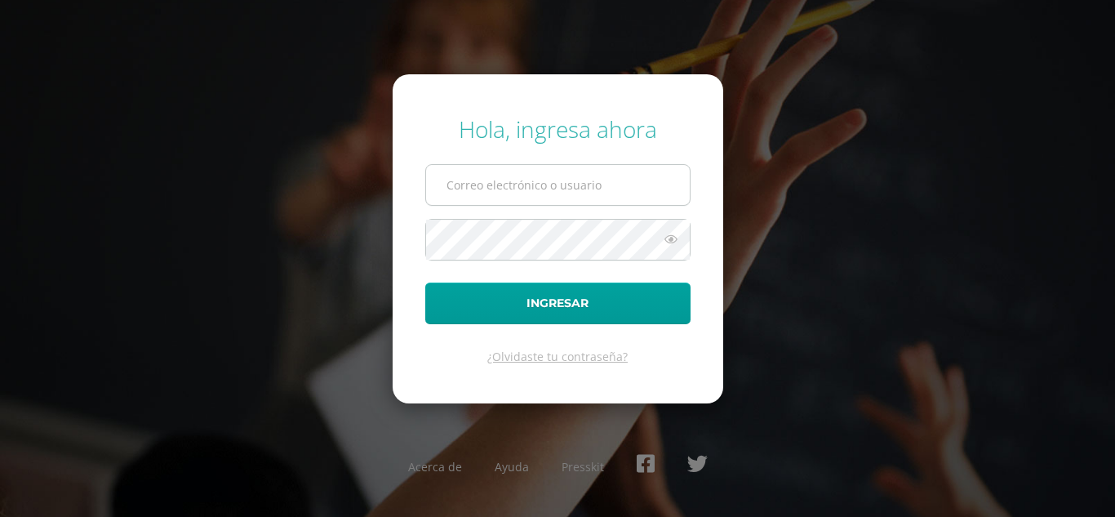
click at [597, 200] on input "text" at bounding box center [558, 185] width 264 height 40
type input "alumno18bsg01@integralamericano.edu.gt"
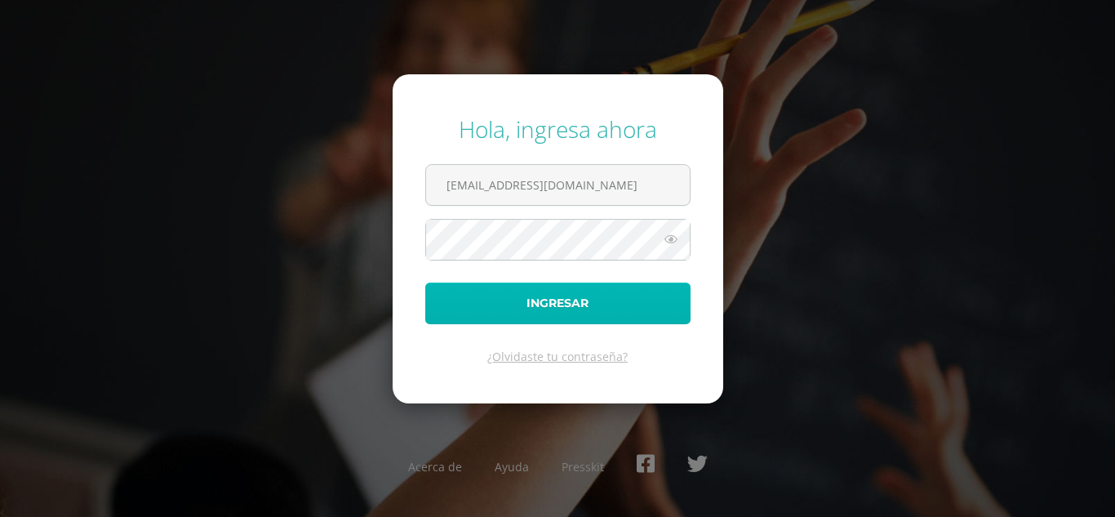
click at [564, 299] on button "Ingresar" at bounding box center [557, 303] width 265 height 42
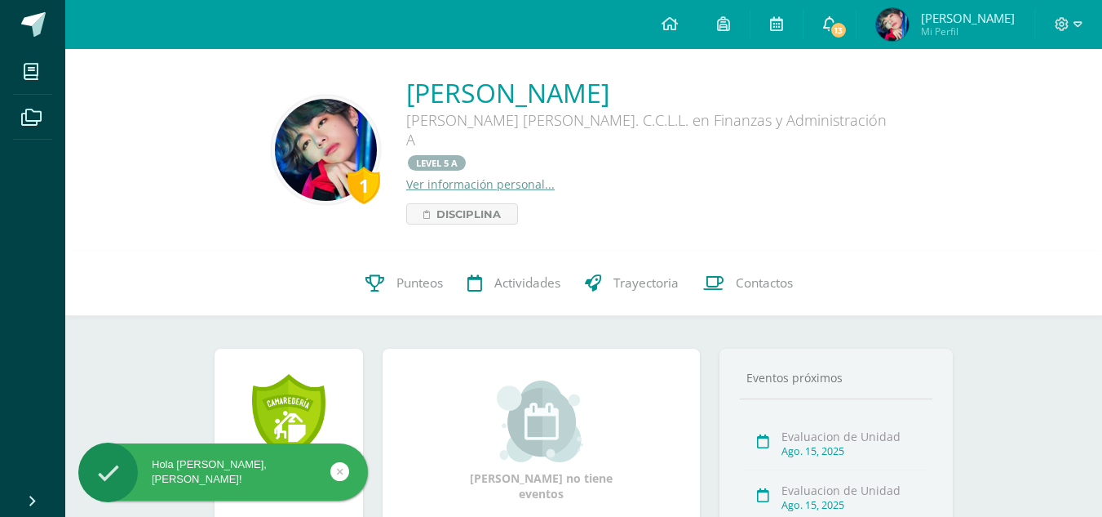
click at [842, 29] on span "13" at bounding box center [839, 30] width 18 height 18
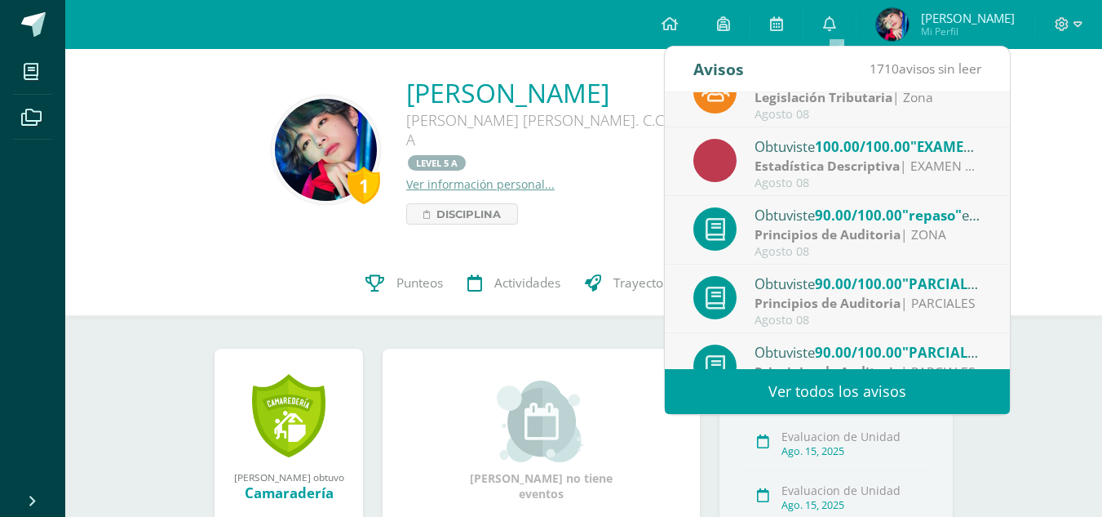
scroll to position [172, 0]
click at [786, 219] on div "Obtuviste 90.00/100.00 "repaso" en Principios de Auditoria" at bounding box center [868, 212] width 227 height 21
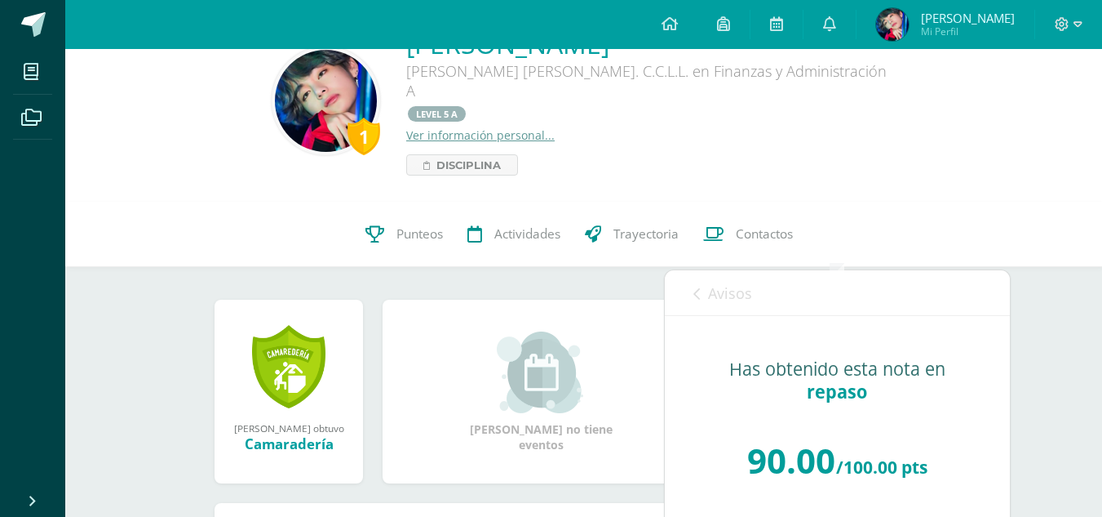
scroll to position [0, 0]
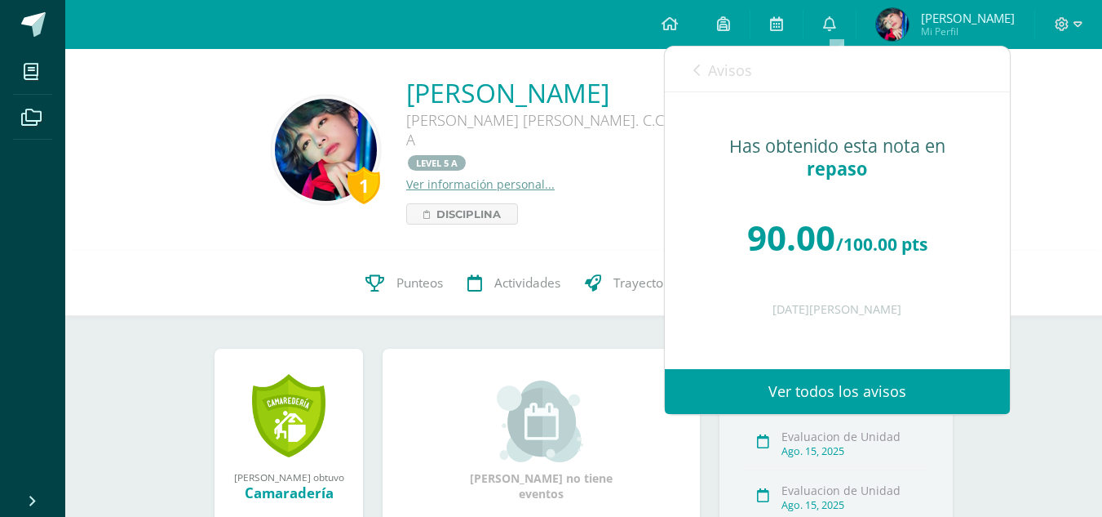
click at [699, 81] on link "Avisos" at bounding box center [723, 70] width 59 height 47
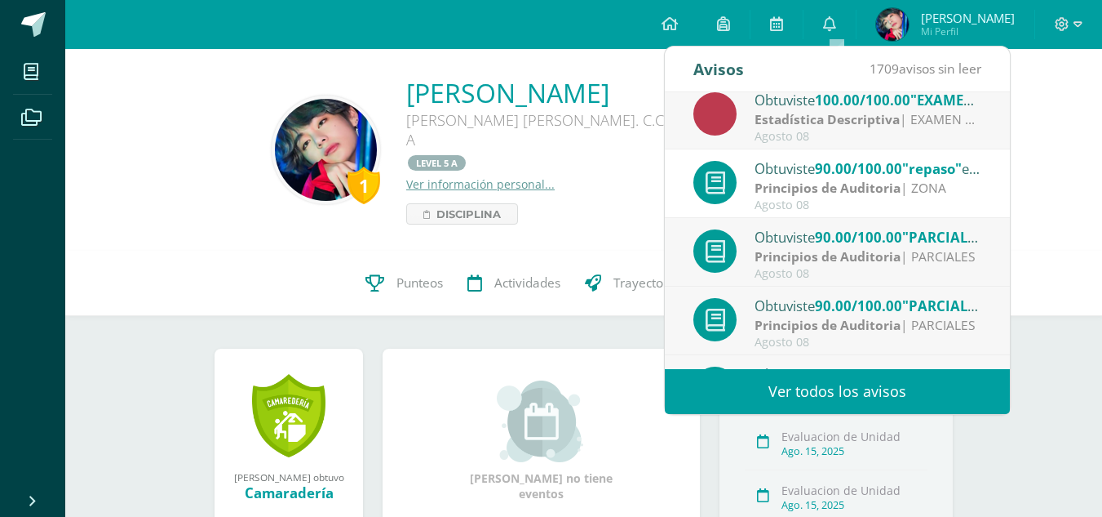
scroll to position [218, 0]
click at [781, 246] on strong "Principios de Auditoria" at bounding box center [828, 255] width 146 height 18
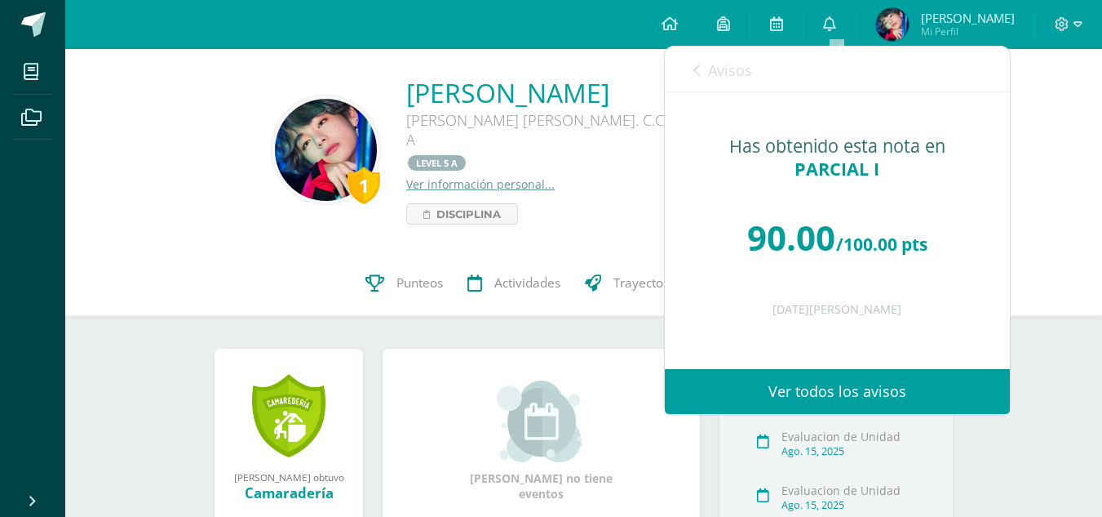
click at [711, 70] on span "Avisos" at bounding box center [730, 70] width 44 height 20
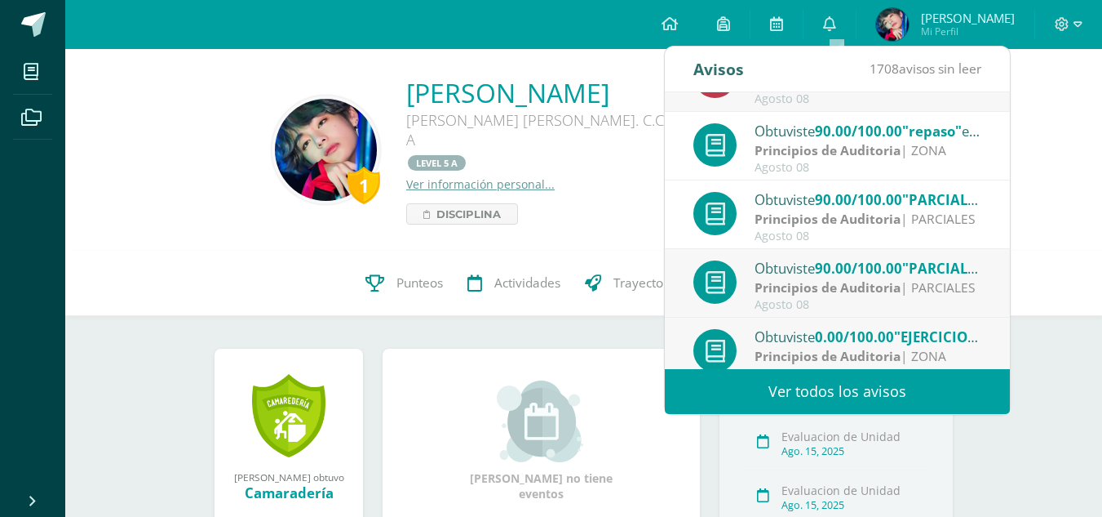
scroll to position [272, 0]
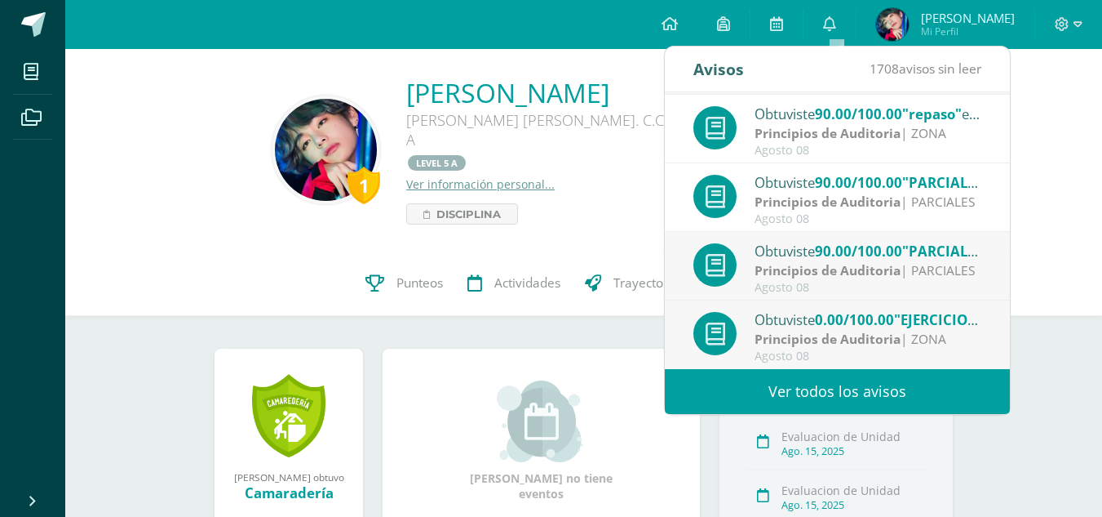
click at [750, 338] on div "Obtuviste 0.00/100.00 "EJERCICIO NO. 12 CONCILIACIÓN BANCARIA" en Principios de…" at bounding box center [838, 335] width 288 height 54
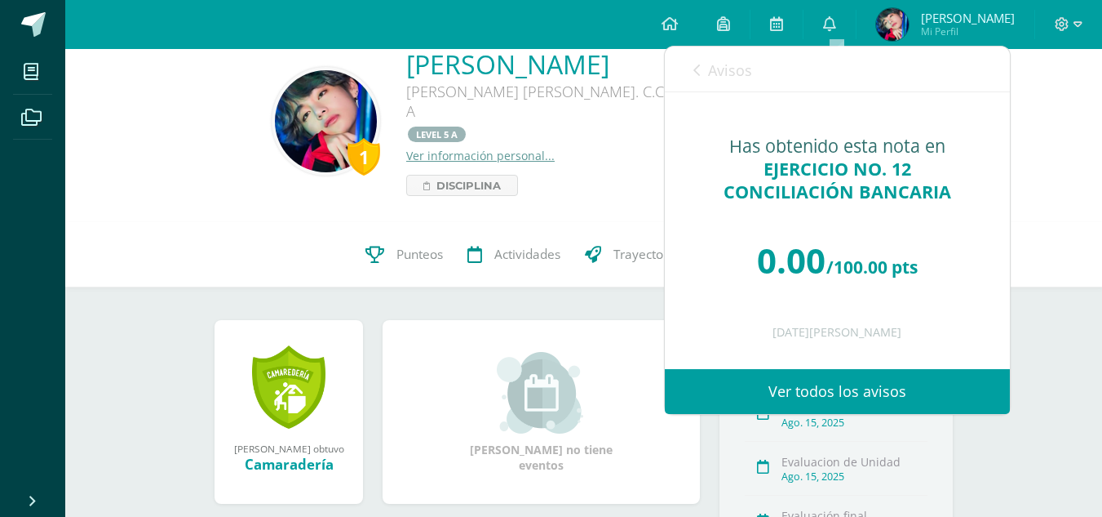
scroll to position [0, 0]
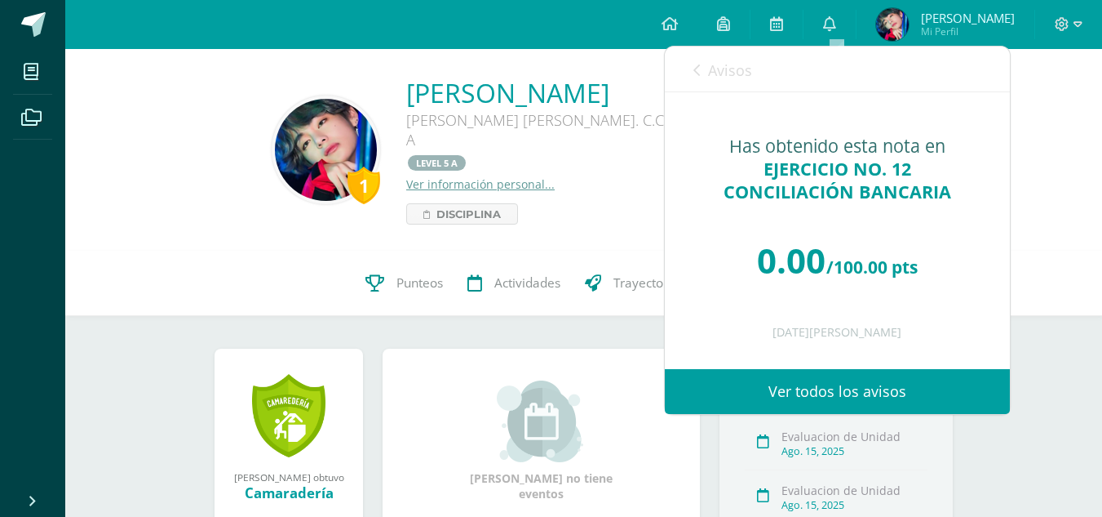
click at [705, 73] on link "Avisos" at bounding box center [723, 70] width 59 height 47
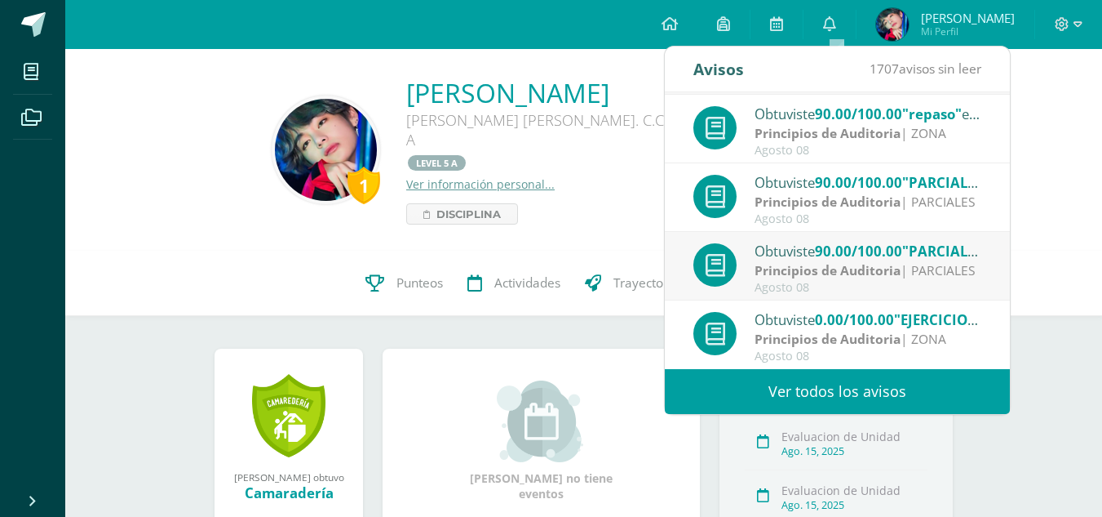
click at [754, 395] on link "Ver todos los avisos" at bounding box center [837, 391] width 345 height 45
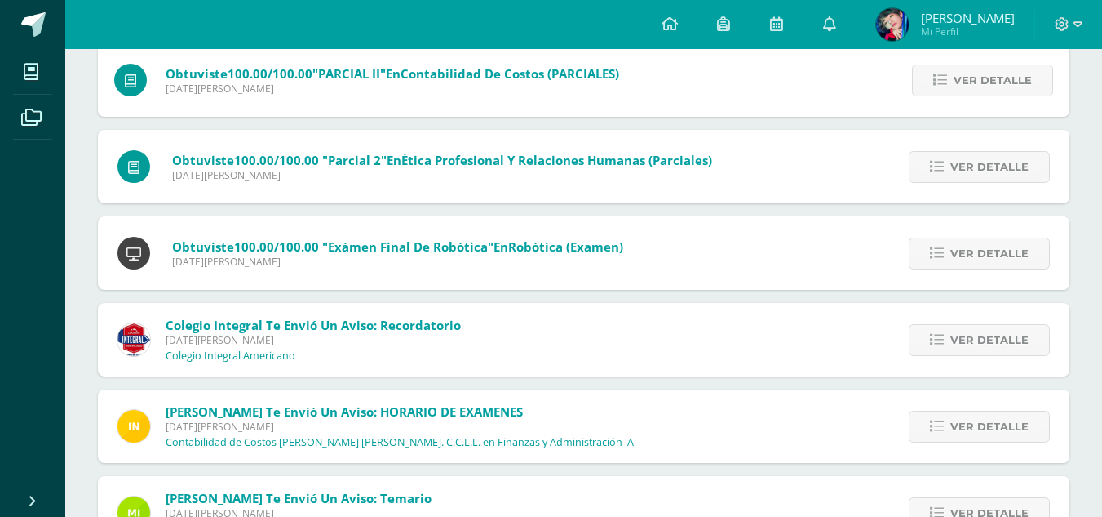
scroll to position [989, 0]
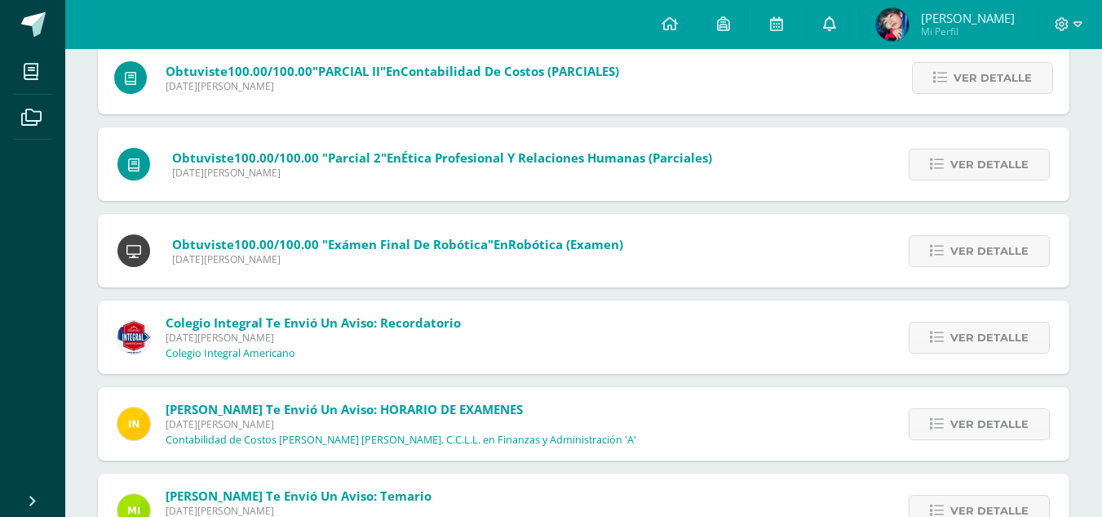
click at [835, 15] on link at bounding box center [830, 24] width 52 height 49
click at [894, 24] on img at bounding box center [892, 24] width 33 height 33
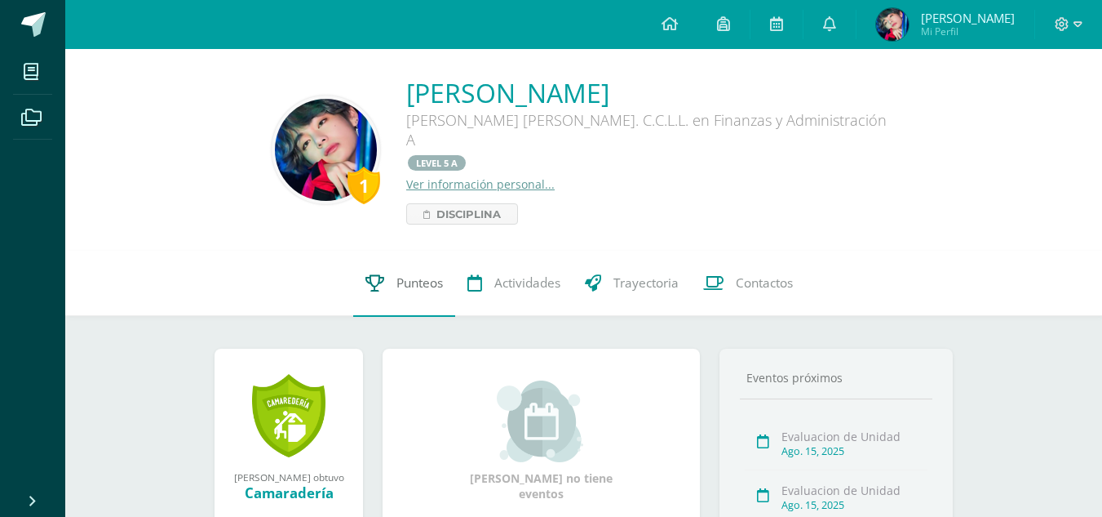
click at [447, 251] on link "Punteos" at bounding box center [404, 283] width 102 height 65
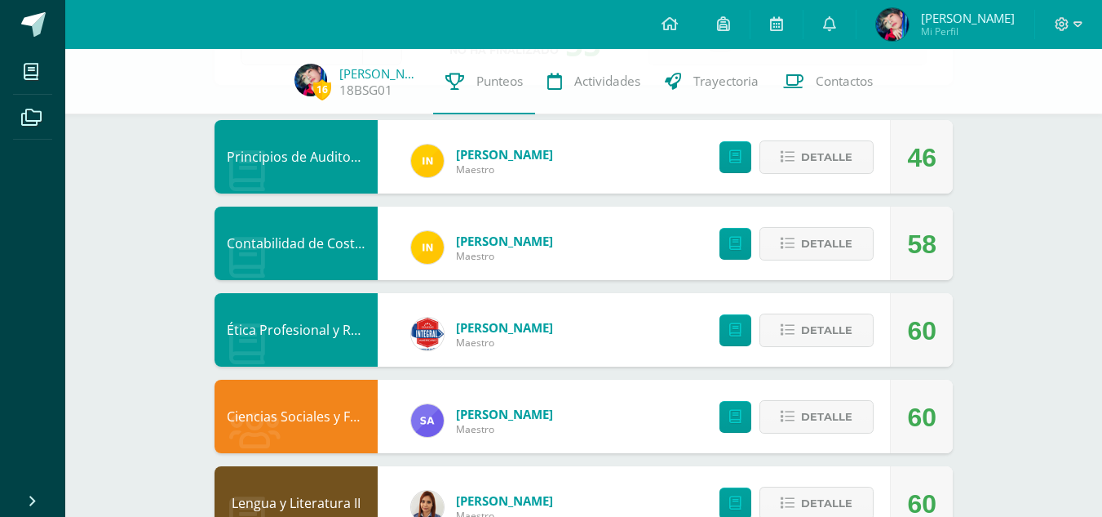
scroll to position [138, 0]
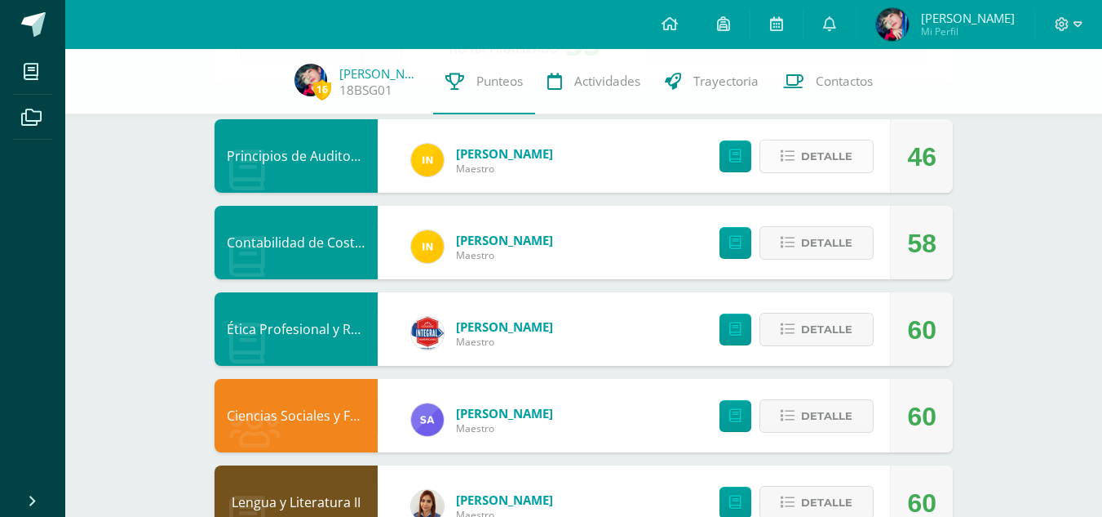
click at [822, 153] on span "Detalle" at bounding box center [826, 156] width 51 height 30
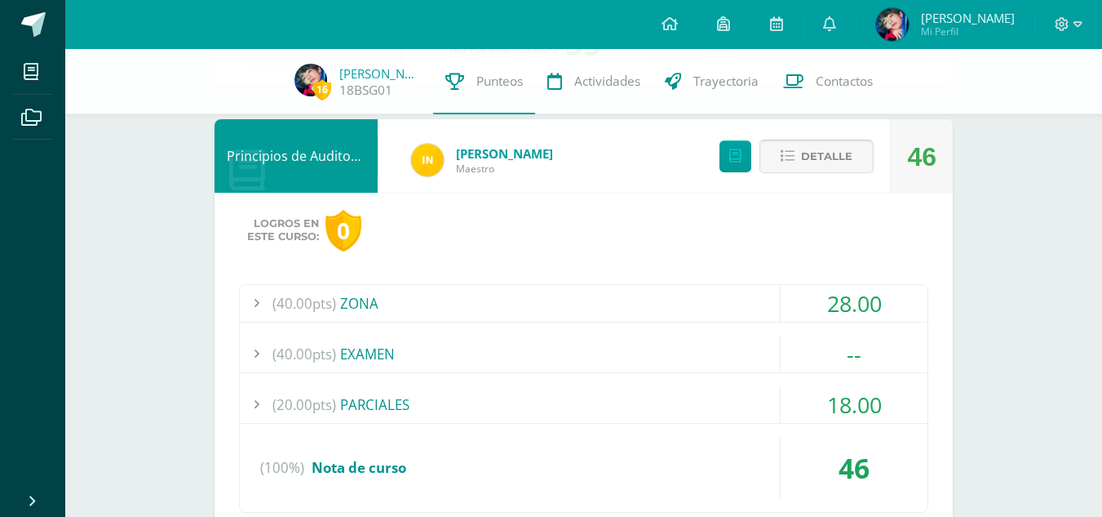
click at [845, 158] on span "Detalle" at bounding box center [826, 156] width 51 height 30
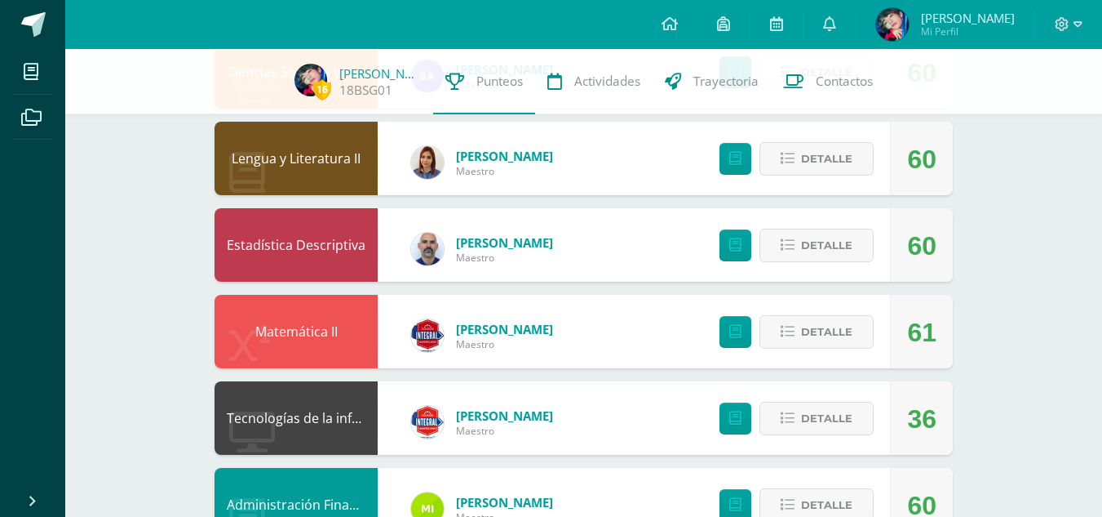
scroll to position [486, 0]
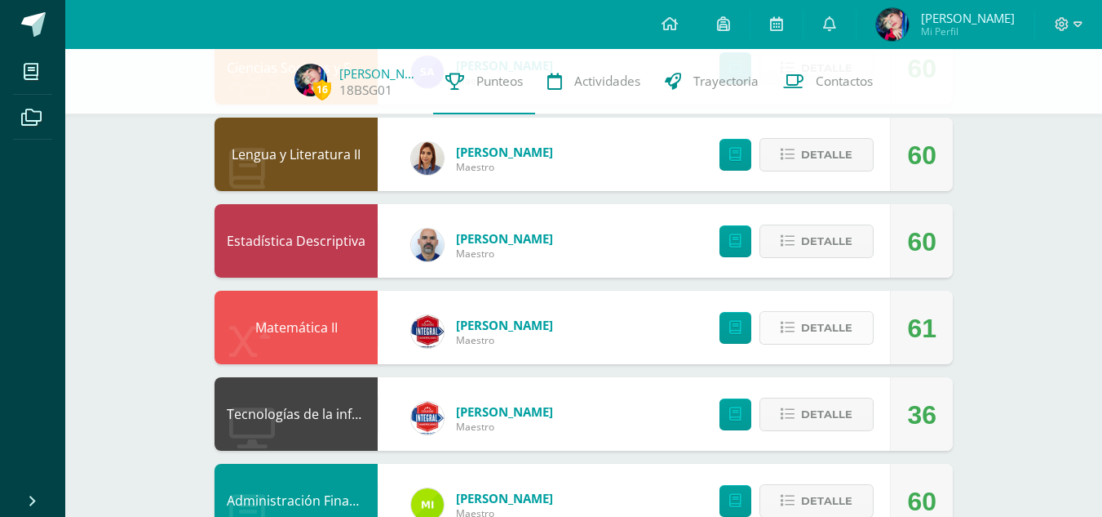
click at [791, 319] on button "Detalle" at bounding box center [817, 327] width 114 height 33
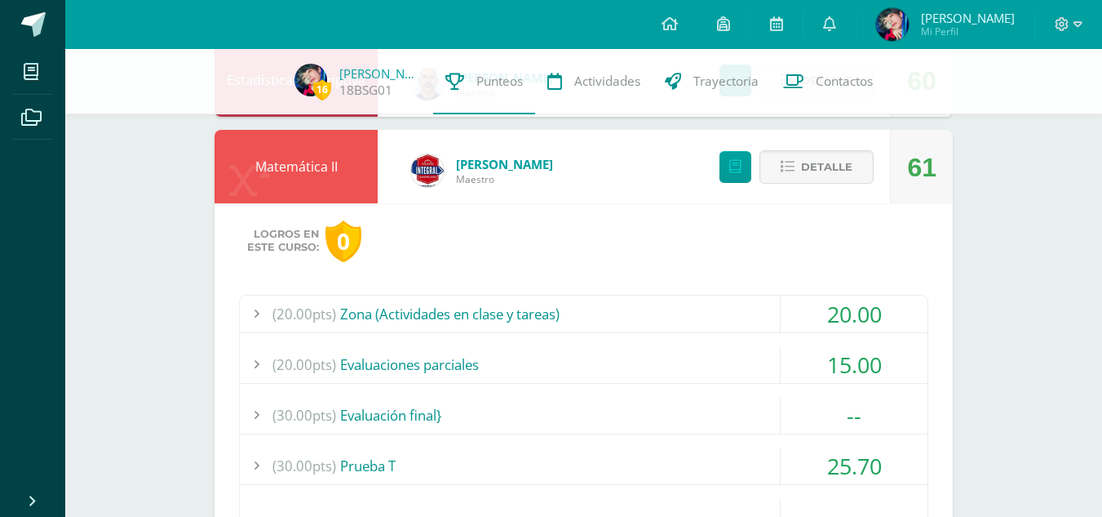
scroll to position [636, 0]
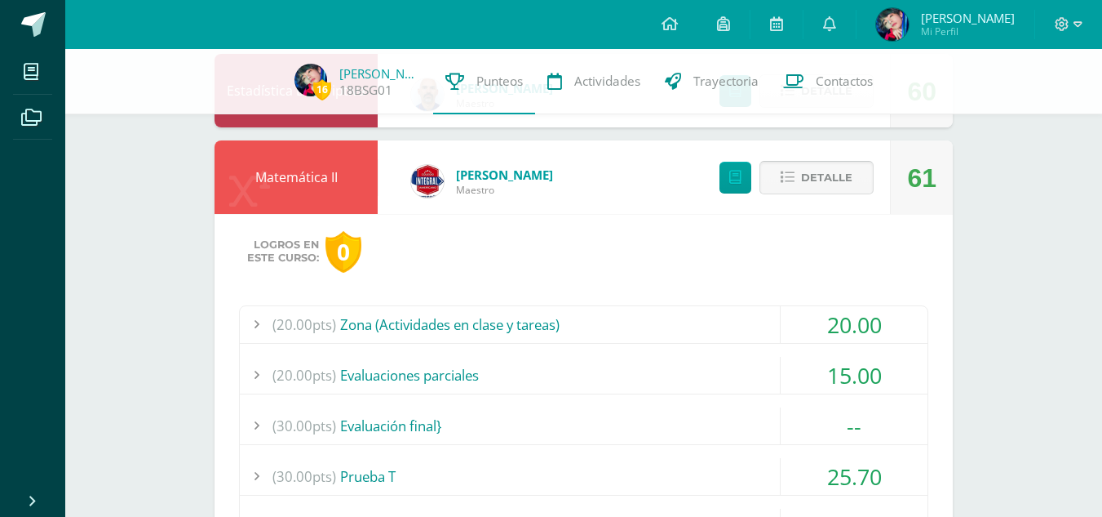
click at [839, 173] on span "Detalle" at bounding box center [826, 177] width 51 height 30
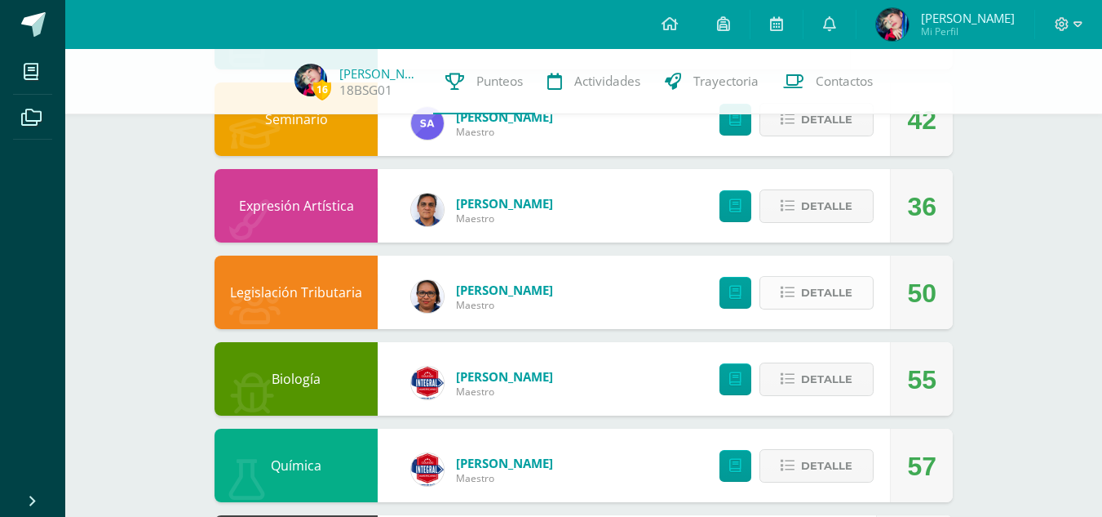
scroll to position [1125, 0]
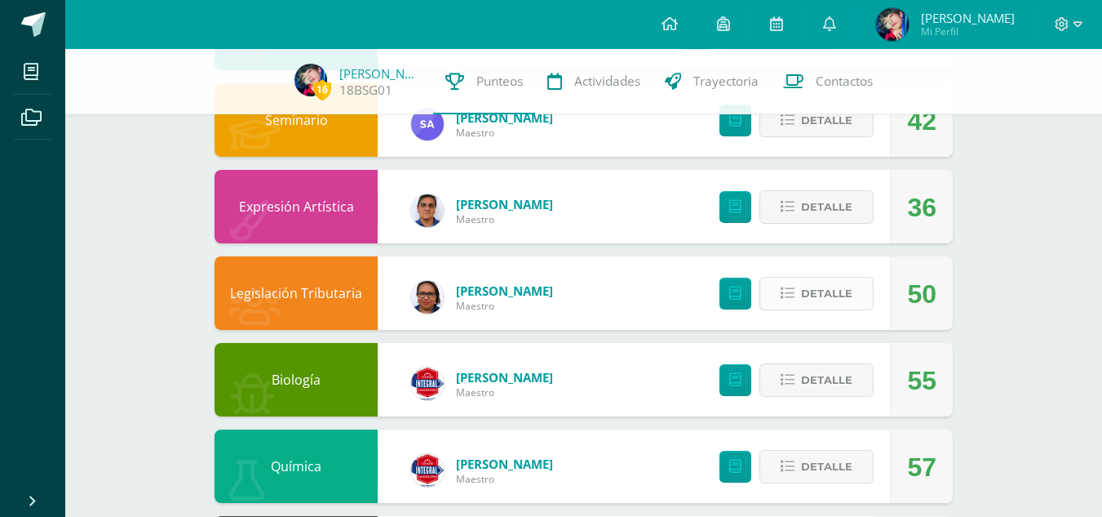
click at [827, 299] on span "Detalle" at bounding box center [826, 293] width 51 height 30
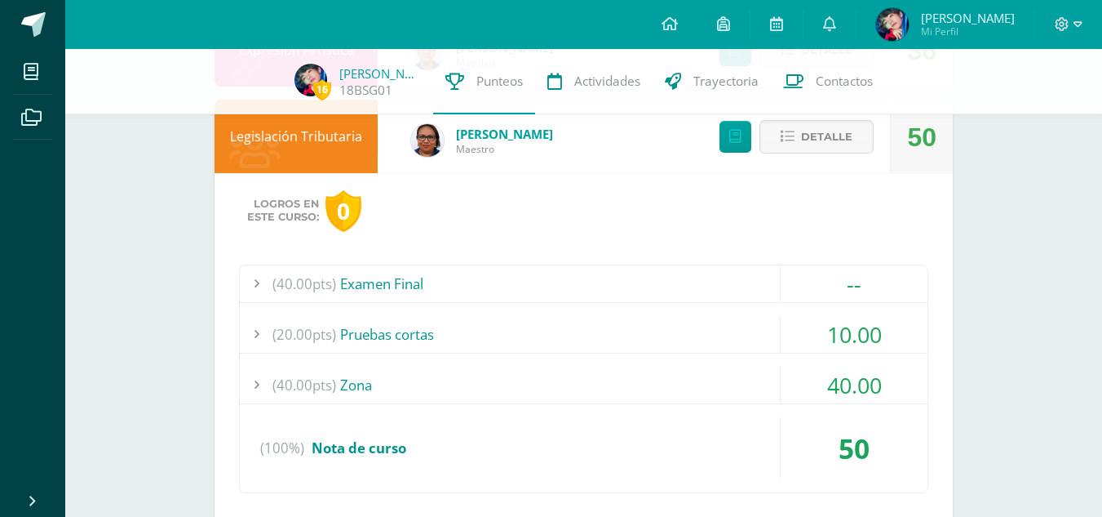
scroll to position [1227, 0]
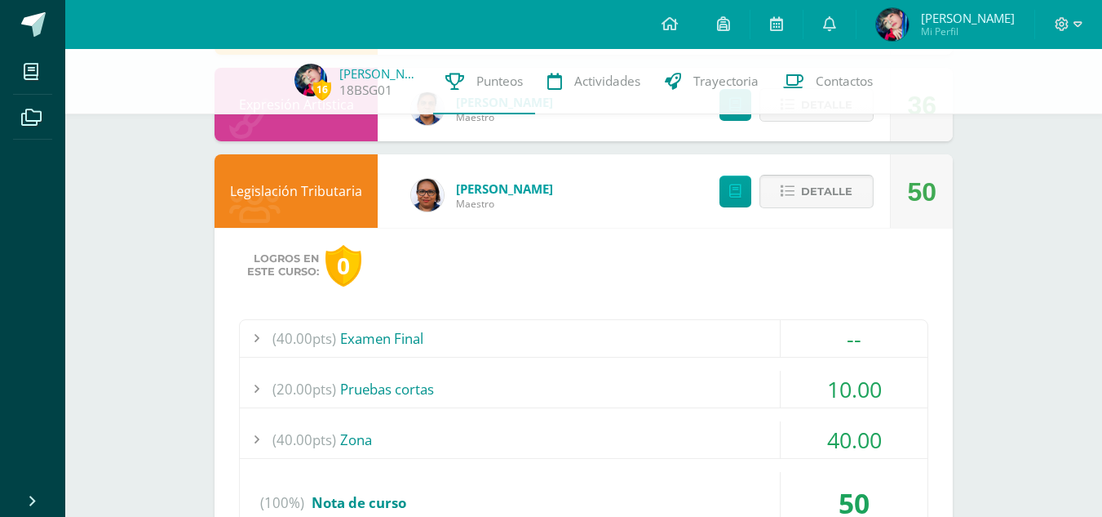
click at [854, 199] on button "Detalle" at bounding box center [817, 191] width 114 height 33
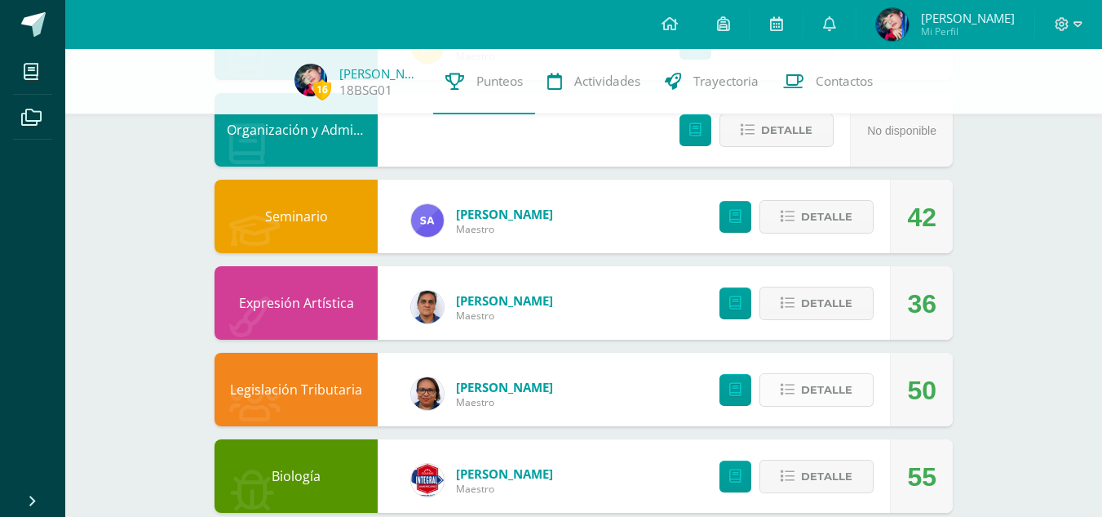
scroll to position [1027, 0]
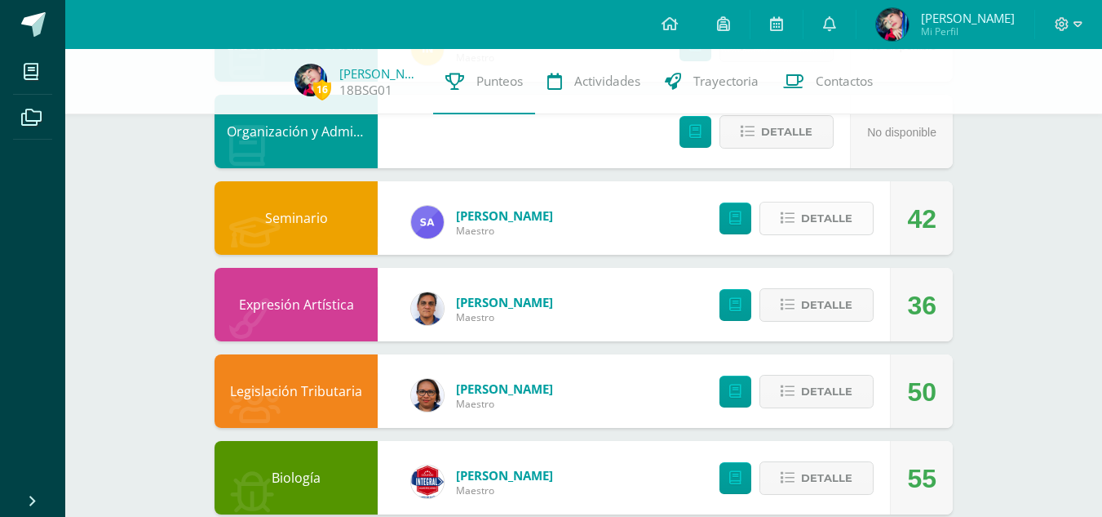
click at [825, 225] on span "Detalle" at bounding box center [826, 218] width 51 height 30
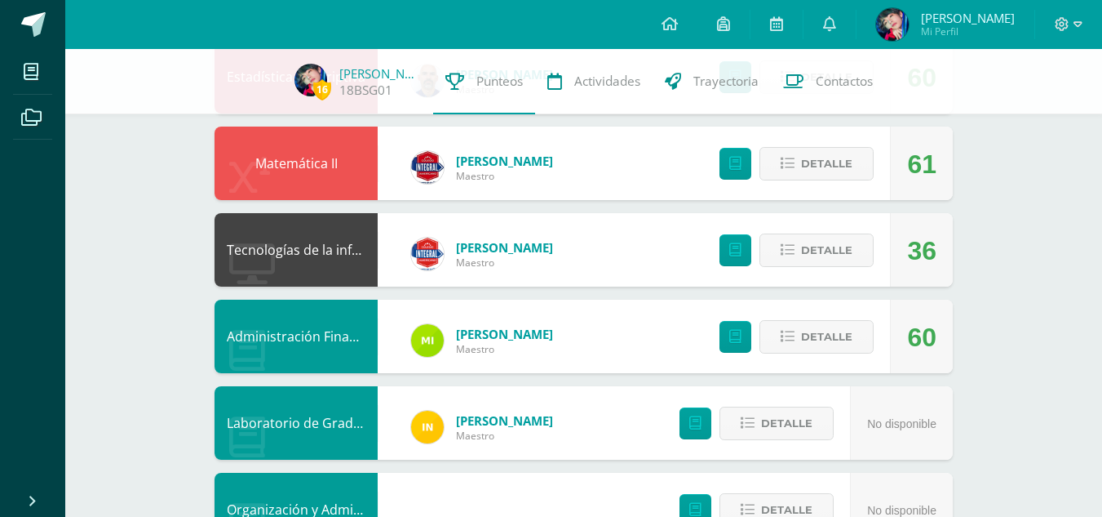
scroll to position [0, 0]
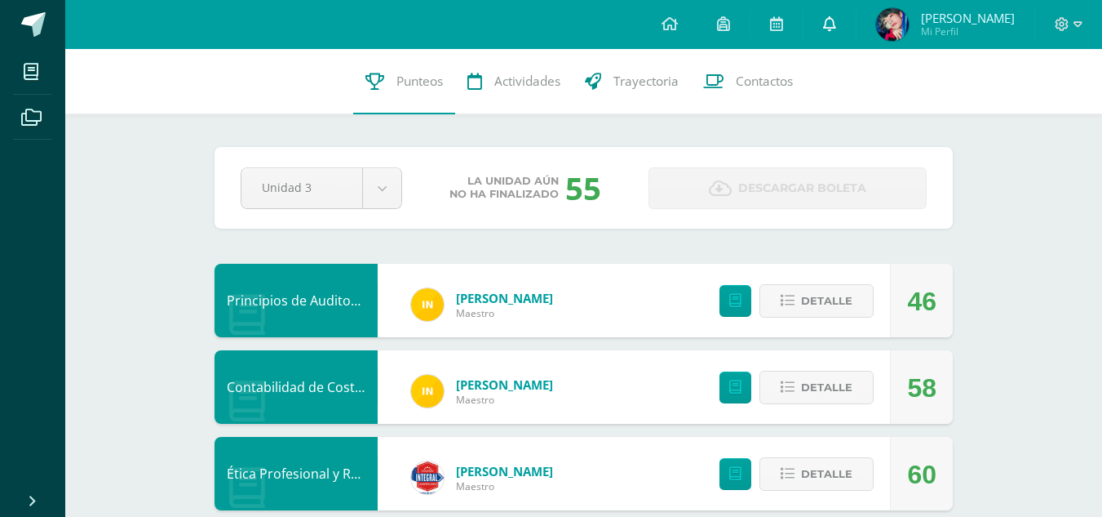
click at [836, 18] on icon at bounding box center [829, 23] width 13 height 15
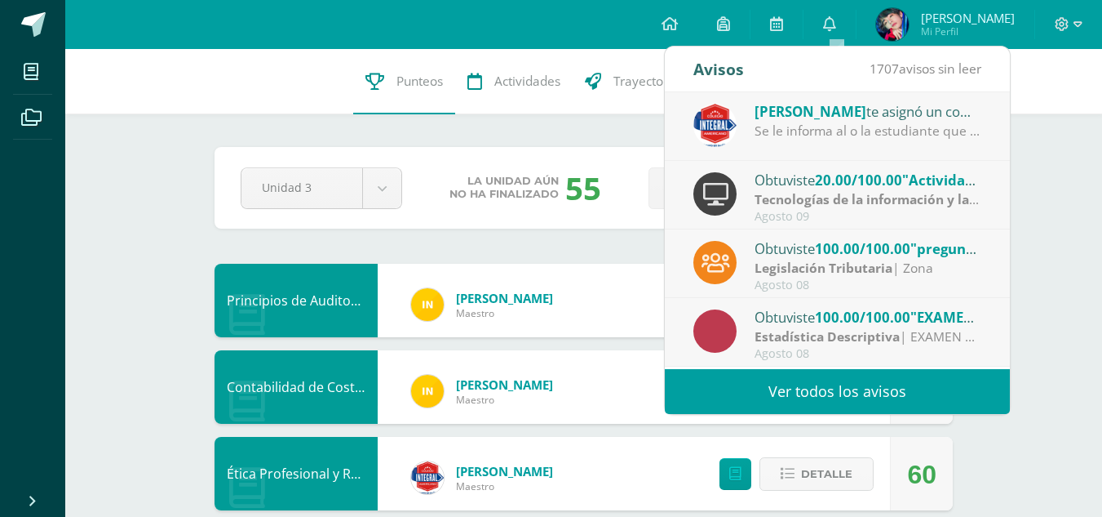
click at [774, 408] on link "Ver todos los avisos" at bounding box center [837, 391] width 345 height 45
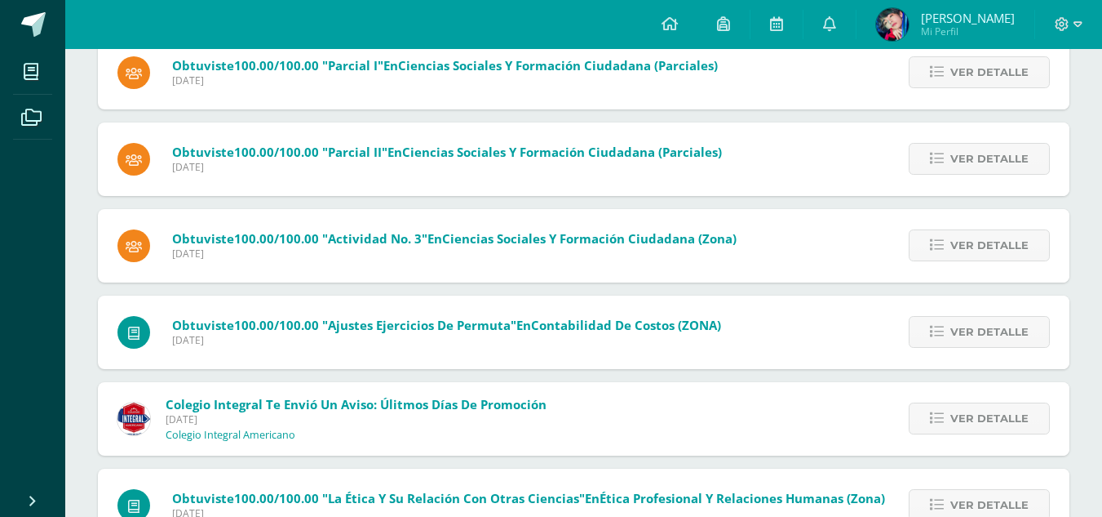
scroll to position [3244, 0]
click at [774, 408] on div "Colegio Integral te envió un aviso: Úlitmos días de Promoción [DATE] Colegio In…" at bounding box center [584, 417] width 972 height 73
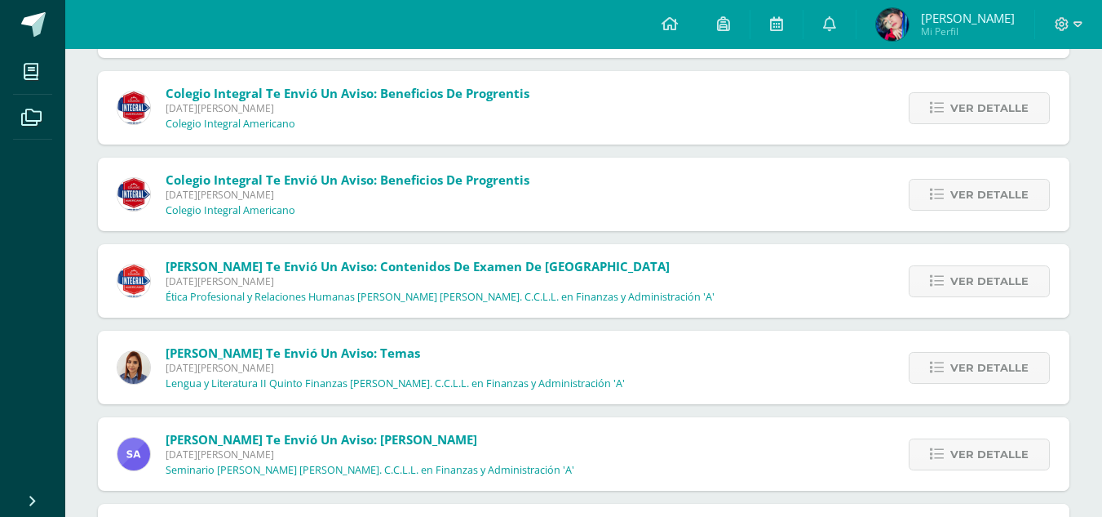
scroll to position [1561, 0]
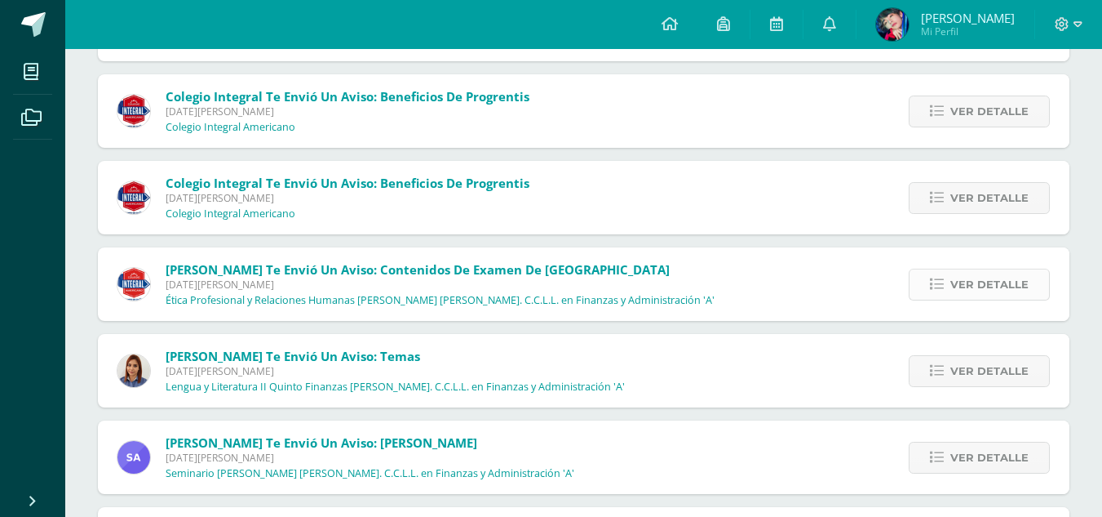
click at [938, 283] on icon at bounding box center [937, 284] width 14 height 14
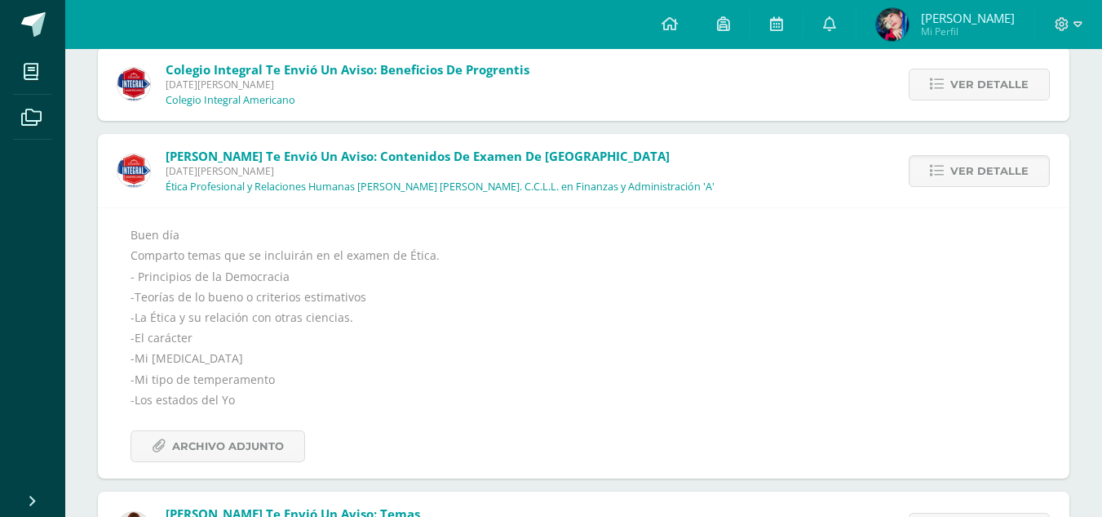
scroll to position [1675, 0]
click at [203, 461] on link "Archivo Adjunto" at bounding box center [218, 445] width 175 height 32
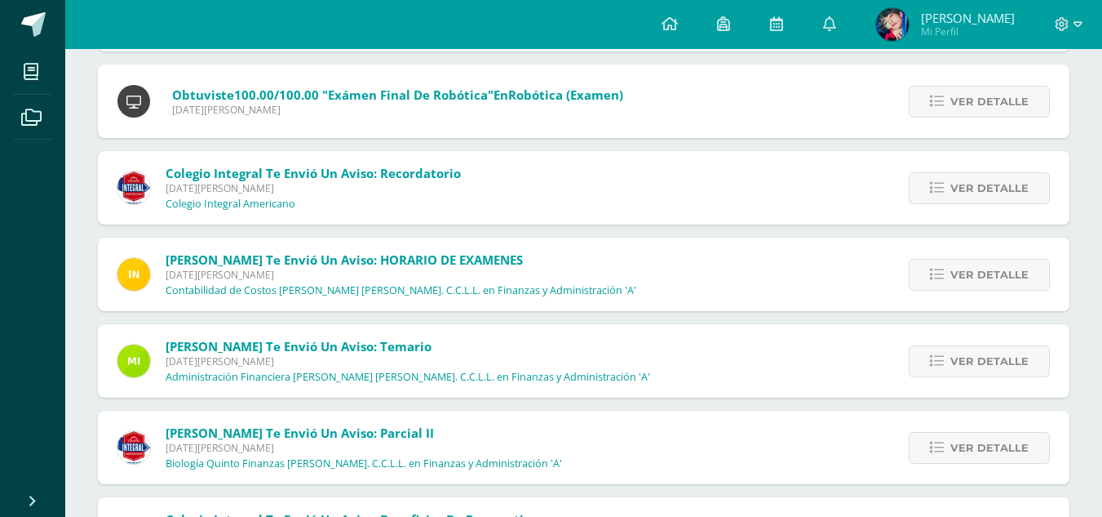
scroll to position [1138, 0]
click at [956, 272] on span "Ver detalle" at bounding box center [990, 275] width 78 height 30
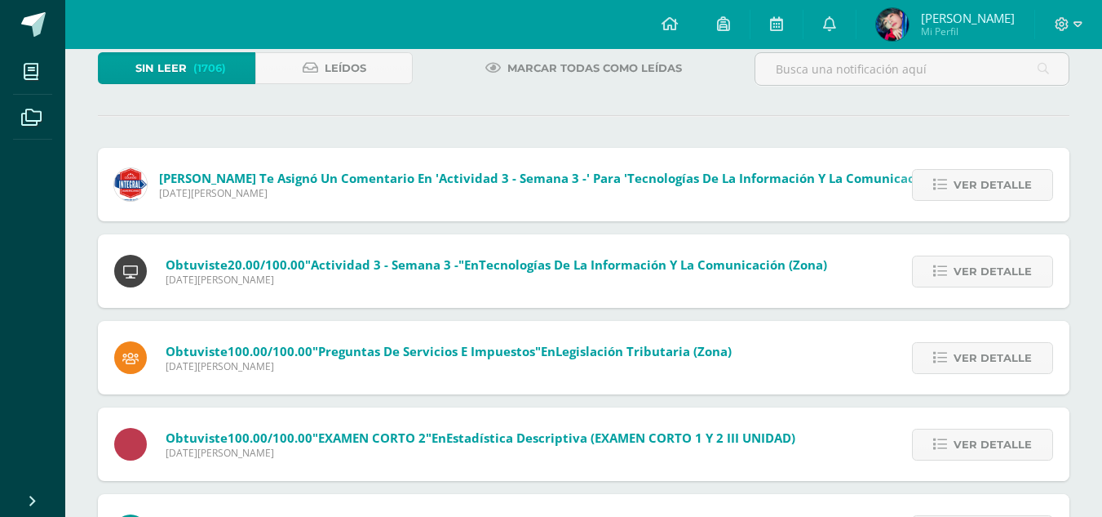
scroll to position [103, 0]
